Goal: Information Seeking & Learning: Check status

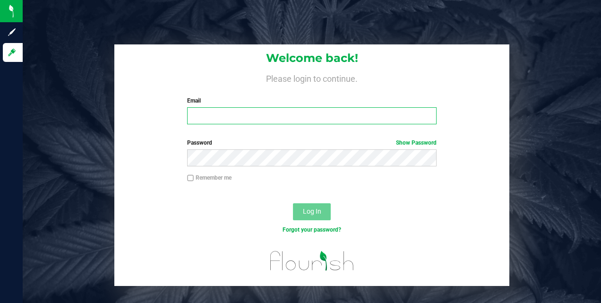
type input "[EMAIL_ADDRESS][DOMAIN_NAME]"
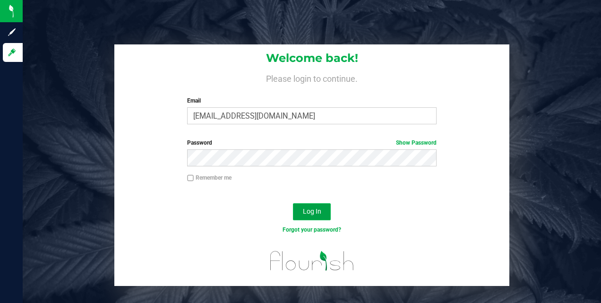
click at [313, 214] on span "Log In" at bounding box center [312, 211] width 18 height 8
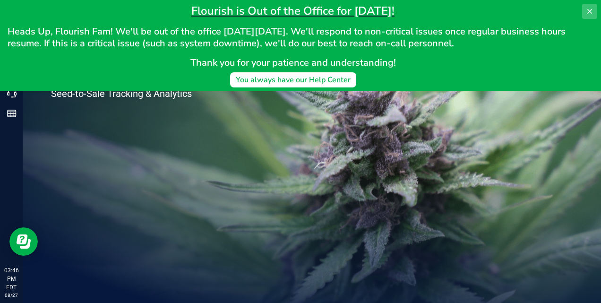
click at [588, 11] on icon at bounding box center [590, 12] width 8 height 8
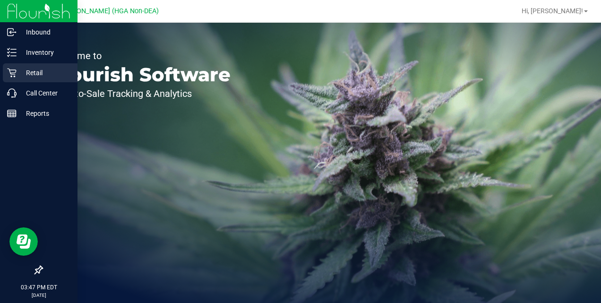
click at [30, 68] on p "Retail" at bounding box center [45, 72] width 57 height 11
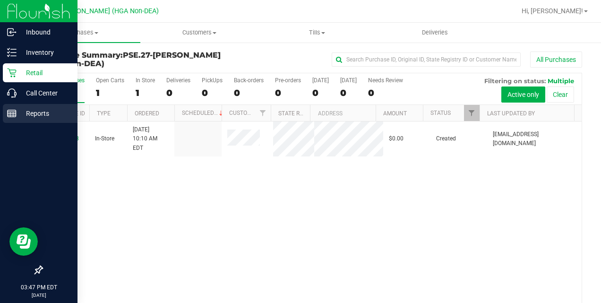
click at [26, 112] on p "Reports" at bounding box center [45, 113] width 57 height 11
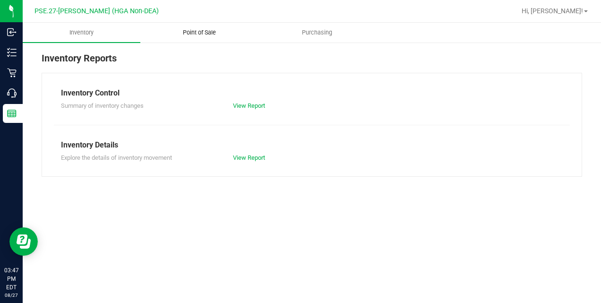
click at [204, 36] on span "Point of Sale" at bounding box center [199, 32] width 59 height 9
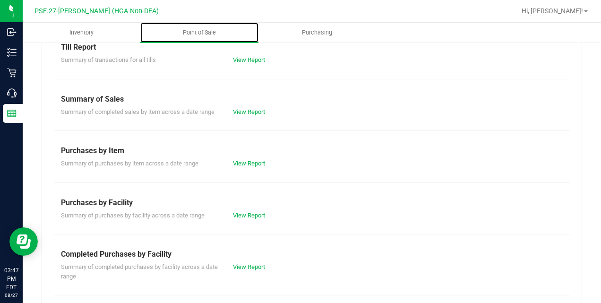
scroll to position [47, 0]
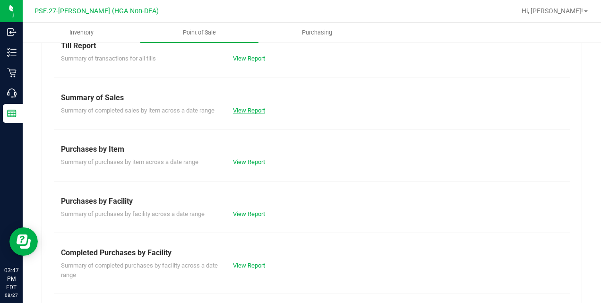
click at [244, 111] on link "View Report" at bounding box center [249, 110] width 32 height 7
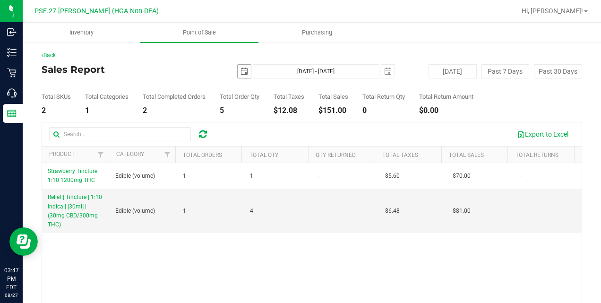
click at [244, 69] on span "select" at bounding box center [244, 72] width 8 height 8
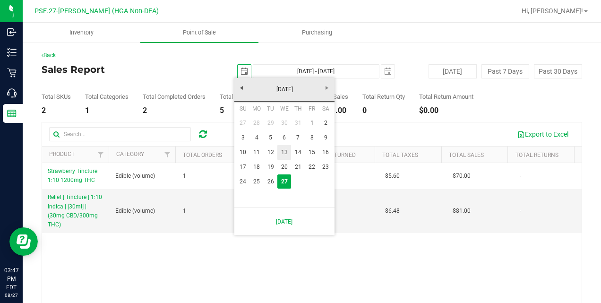
click at [286, 152] on link "13" at bounding box center [284, 152] width 14 height 15
type input "[DATE]"
type input "[DATE] - [DATE]"
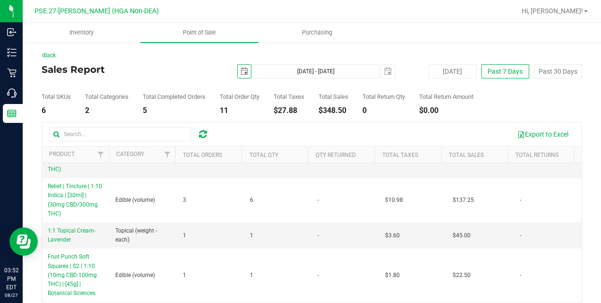
click at [511, 72] on button "Past 7 Days" at bounding box center [505, 71] width 48 height 14
type input "[DATE]"
type input "[DATE] - [DATE]"
type input "[DATE]"
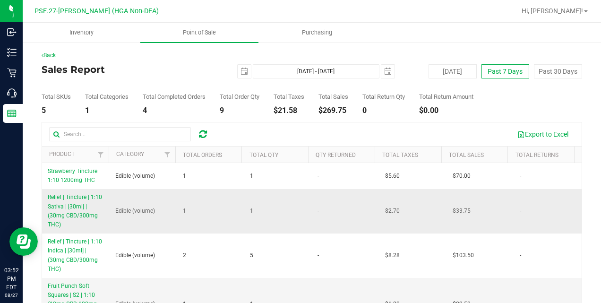
scroll to position [29, 0]
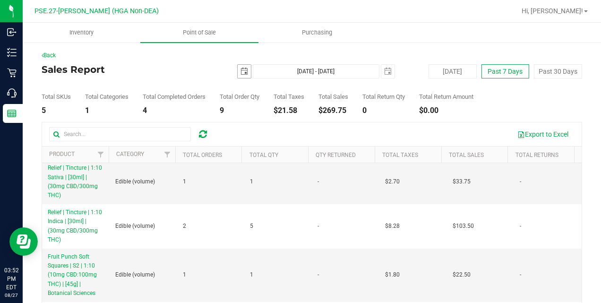
click at [240, 71] on span "select" at bounding box center [244, 72] width 8 height 8
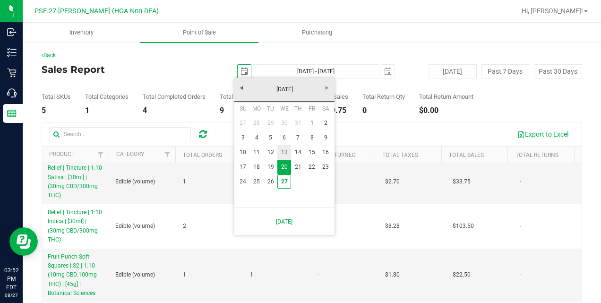
click at [287, 151] on link "13" at bounding box center [284, 152] width 14 height 15
type input "[DATE]"
type input "[DATE] - [DATE]"
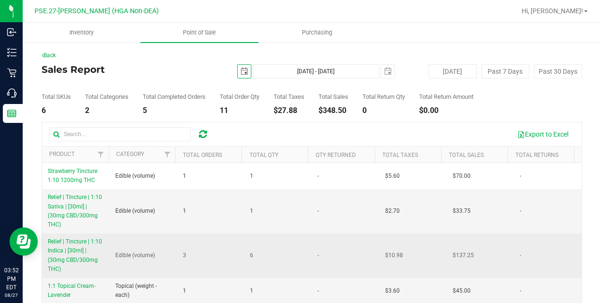
scroll to position [55, 0]
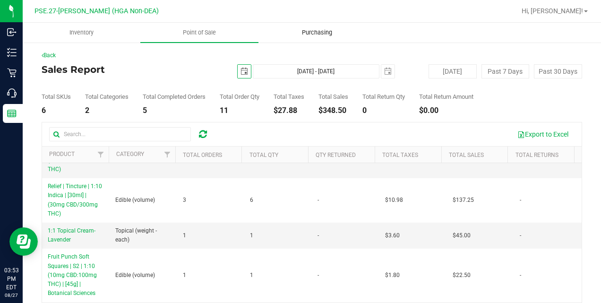
click at [326, 33] on span "Purchasing" at bounding box center [317, 32] width 56 height 9
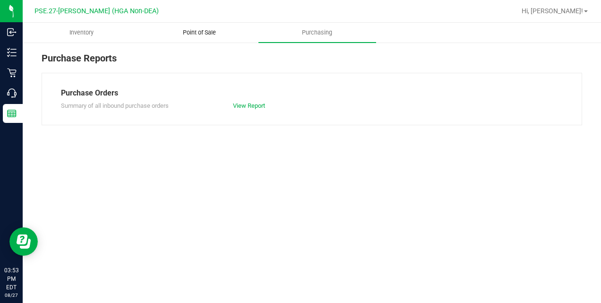
click at [197, 32] on span "Point of Sale" at bounding box center [199, 32] width 59 height 9
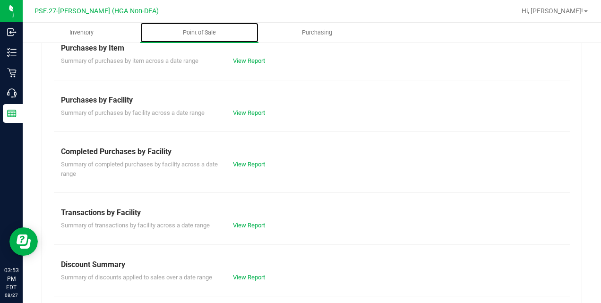
scroll to position [211, 0]
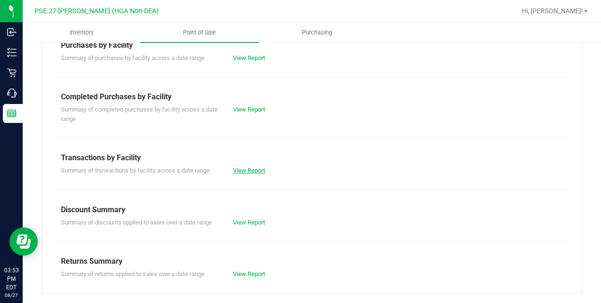
click at [250, 172] on link "View Report" at bounding box center [249, 170] width 32 height 7
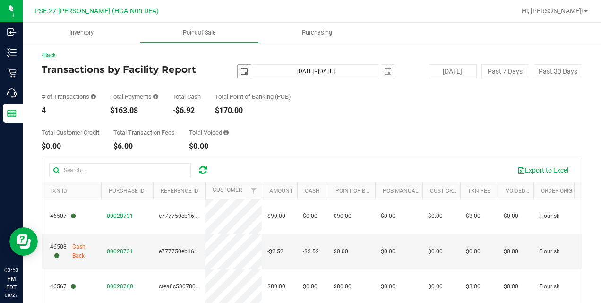
click at [242, 74] on span "select" at bounding box center [244, 72] width 8 height 8
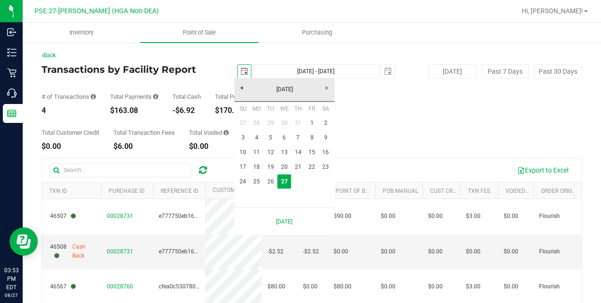
scroll to position [0, 23]
click at [285, 153] on link "13" at bounding box center [284, 152] width 14 height 15
type input "[DATE]"
type input "[DATE] - [DATE]"
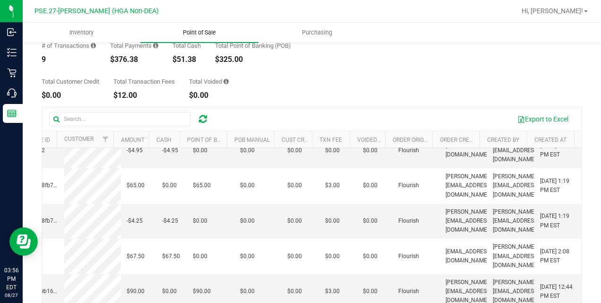
click at [195, 36] on span "Point of Sale" at bounding box center [199, 32] width 59 height 9
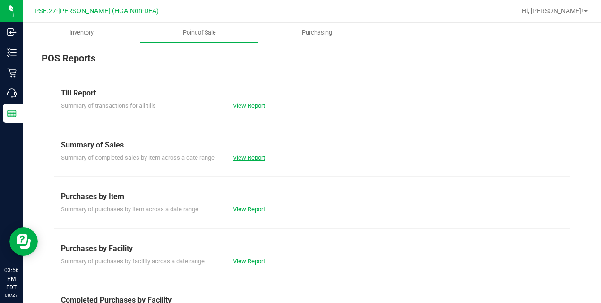
click at [252, 158] on link "View Report" at bounding box center [249, 157] width 32 height 7
